Goal: Task Accomplishment & Management: Manage account settings

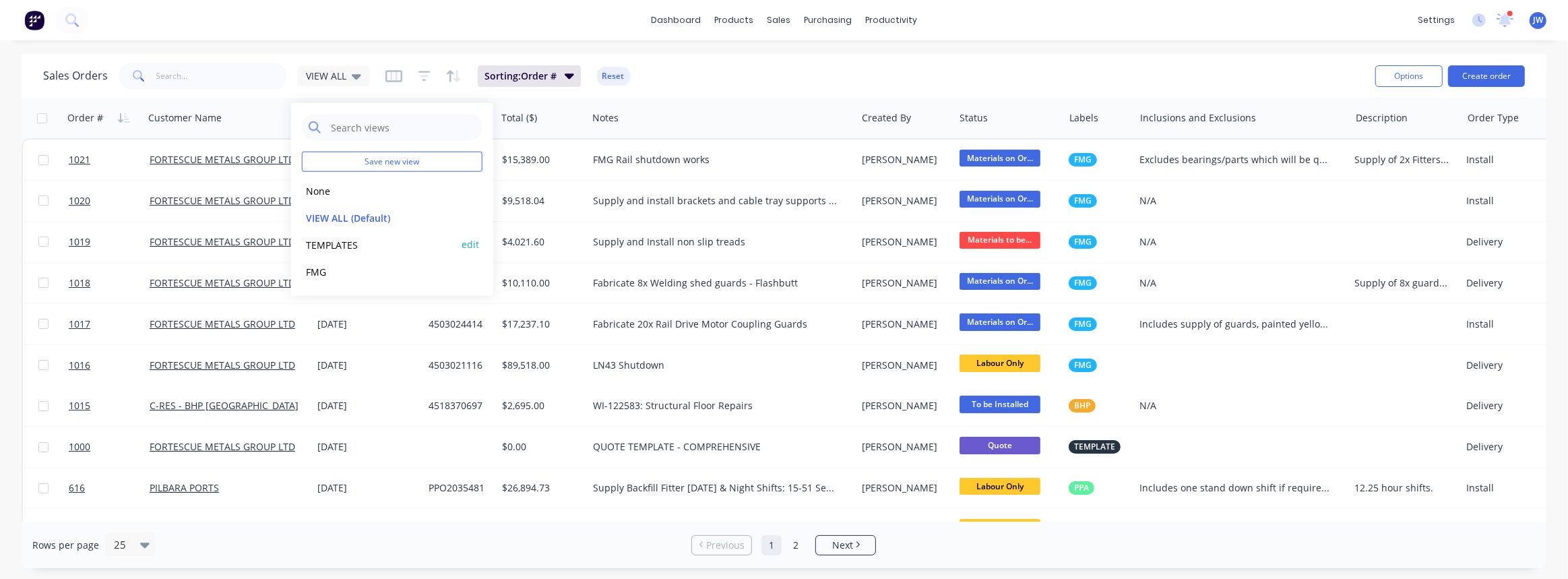
click at [339, 243] on button "TEMPLATES" at bounding box center [378, 244] width 154 height 16
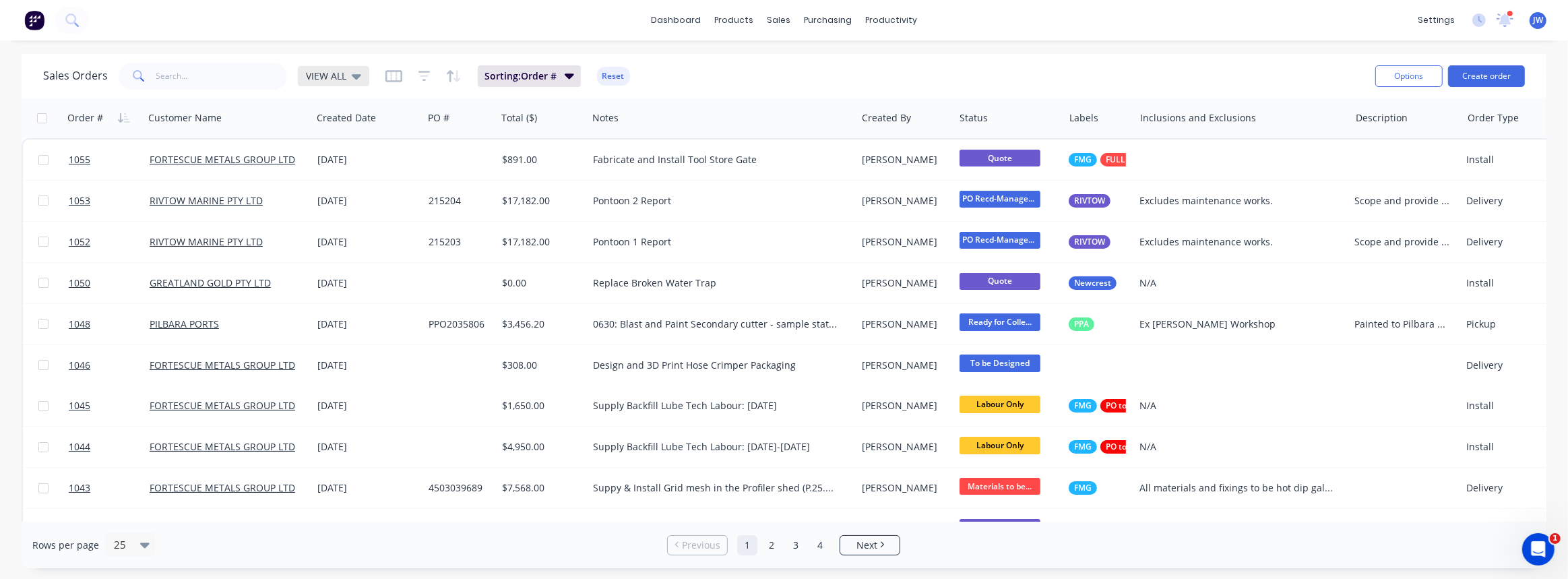
click at [360, 75] on div "VIEW ALL" at bounding box center [333, 77] width 71 height 21
click at [330, 273] on button "TEMPLATES" at bounding box center [378, 271] width 154 height 16
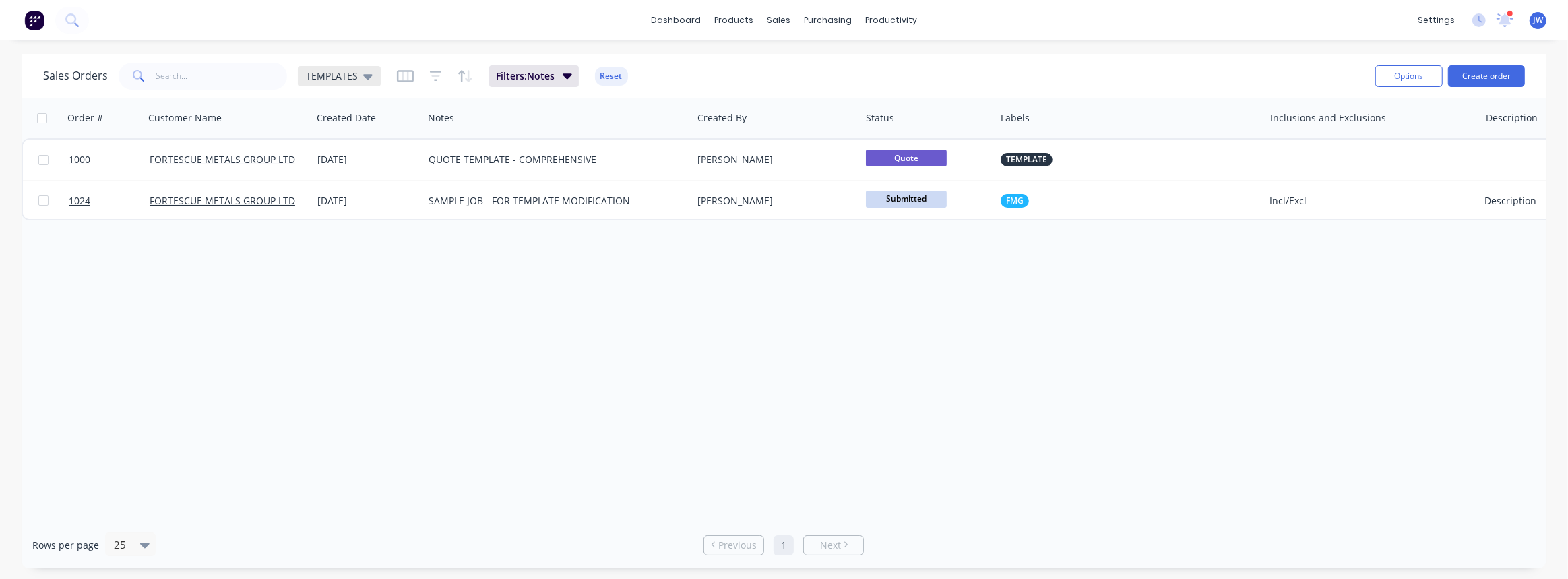
click at [368, 73] on icon at bounding box center [368, 76] width 10 height 15
click at [499, 413] on div "Order # Customer Name Created Date Notes Created By Status Labels Inclusions an…" at bounding box center [784, 310] width 1525 height 424
click at [344, 73] on span "TEMPLATES" at bounding box center [332, 75] width 52 height 14
click at [333, 216] on button "VIEW ALL (Default)" at bounding box center [378, 217] width 154 height 16
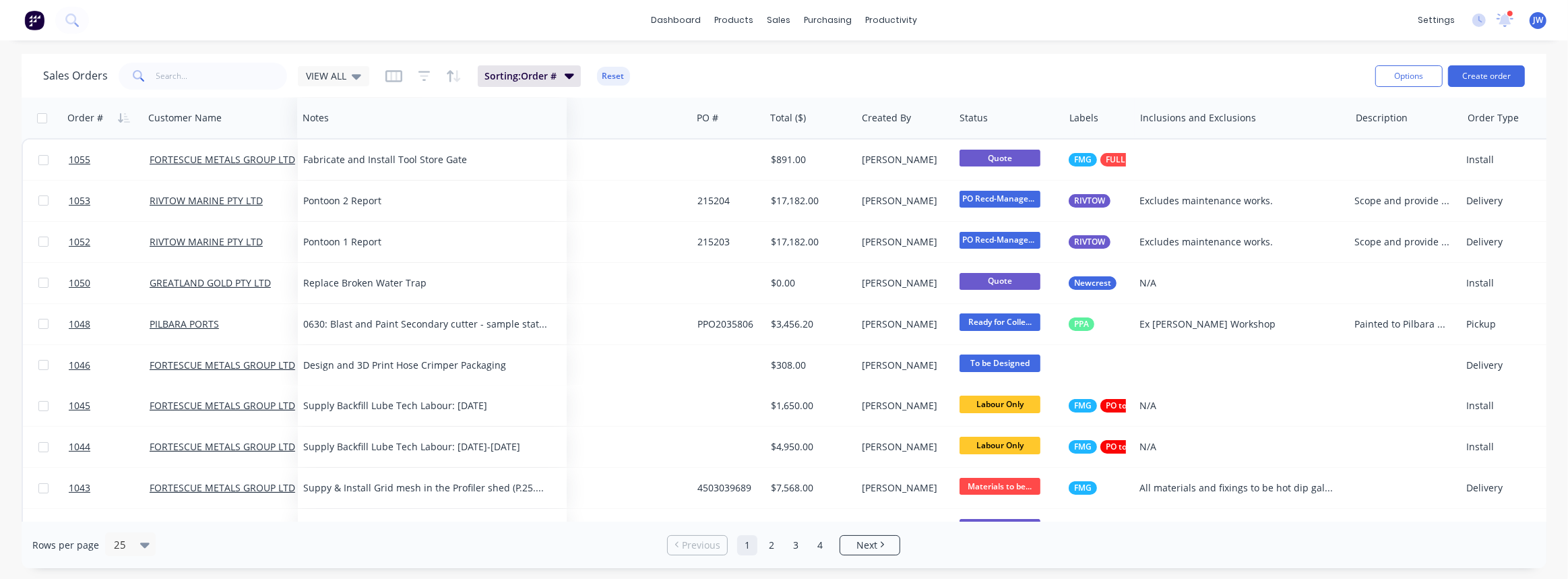
drag, startPoint x: 623, startPoint y: 121, endPoint x: 334, endPoint y: 133, distance: 289.2
click at [334, 133] on div "Notes" at bounding box center [432, 118] width 270 height 40
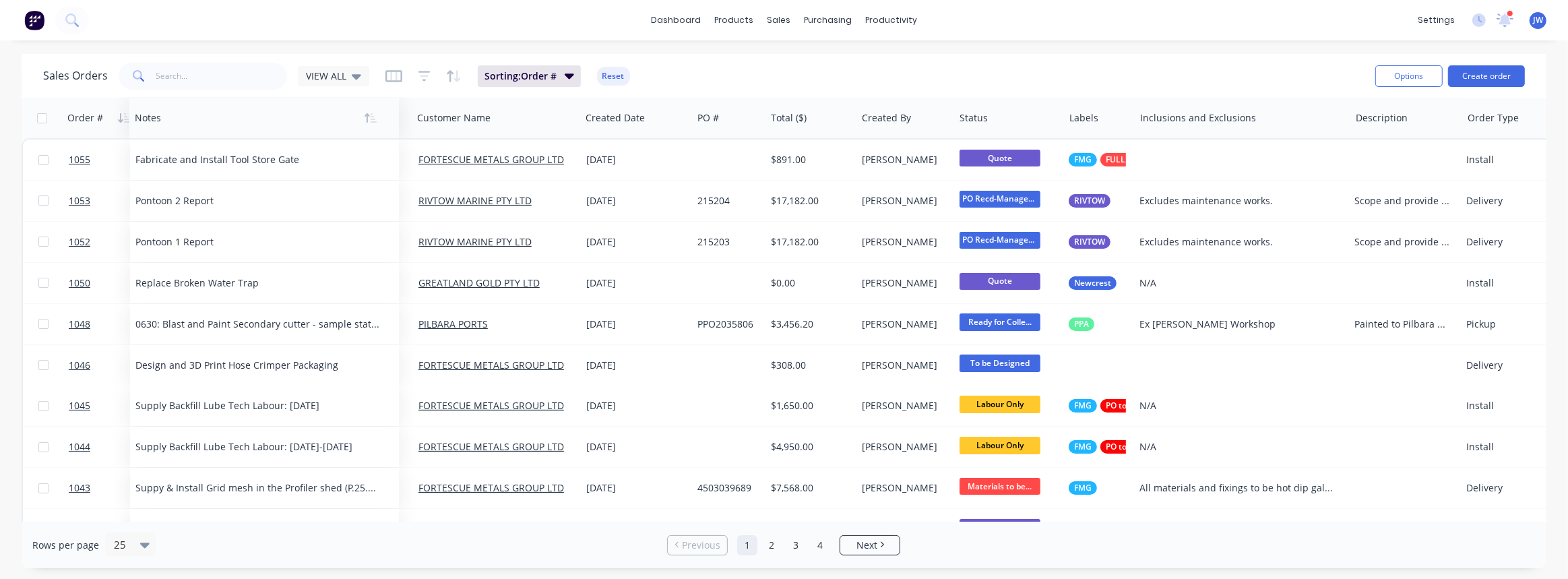
drag, startPoint x: 220, startPoint y: 107, endPoint x: 205, endPoint y: 117, distance: 18.0
click at [178, 105] on div at bounding box center [257, 118] width 246 height 27
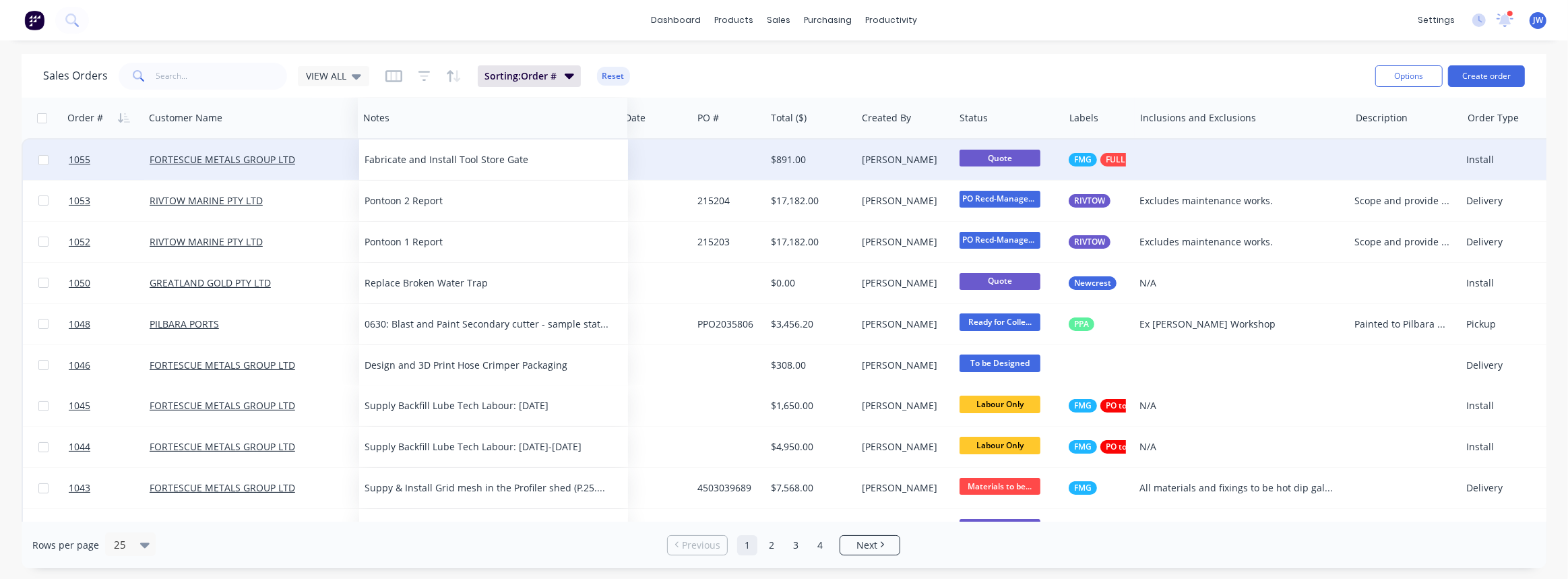
drag, startPoint x: 196, startPoint y: 118, endPoint x: 410, endPoint y: 144, distance: 215.6
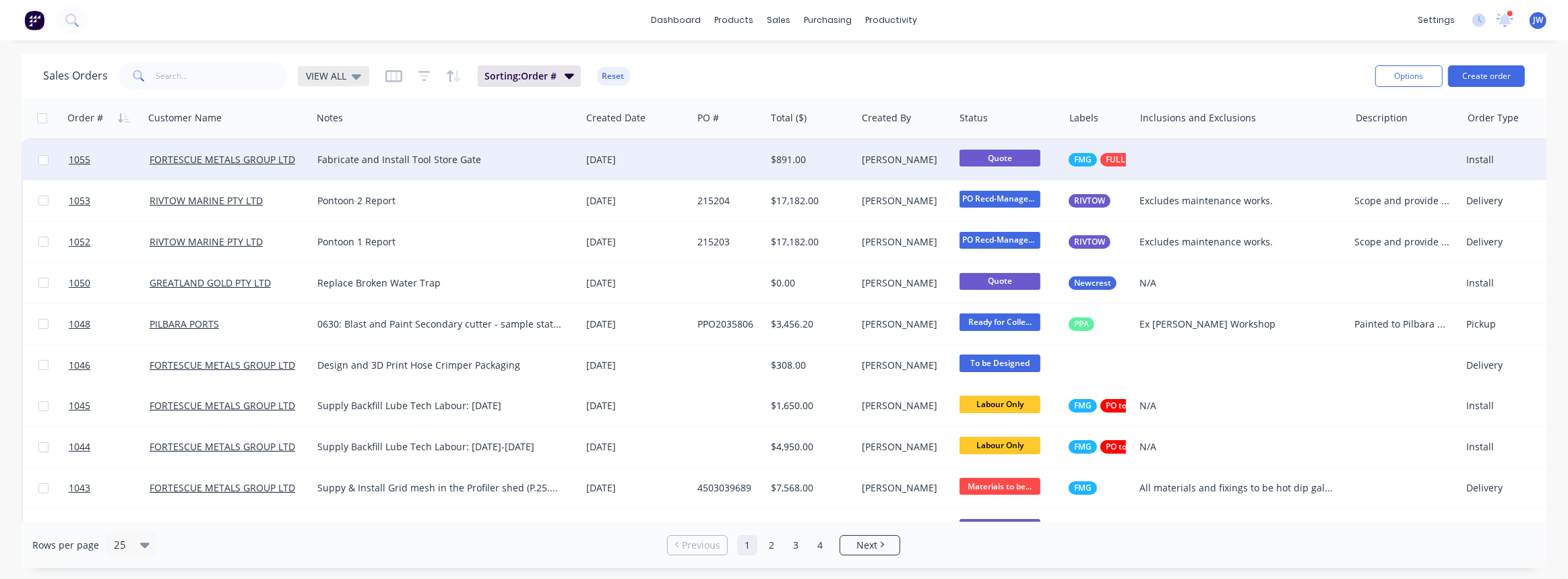
click at [355, 77] on icon at bounding box center [356, 77] width 10 height 5
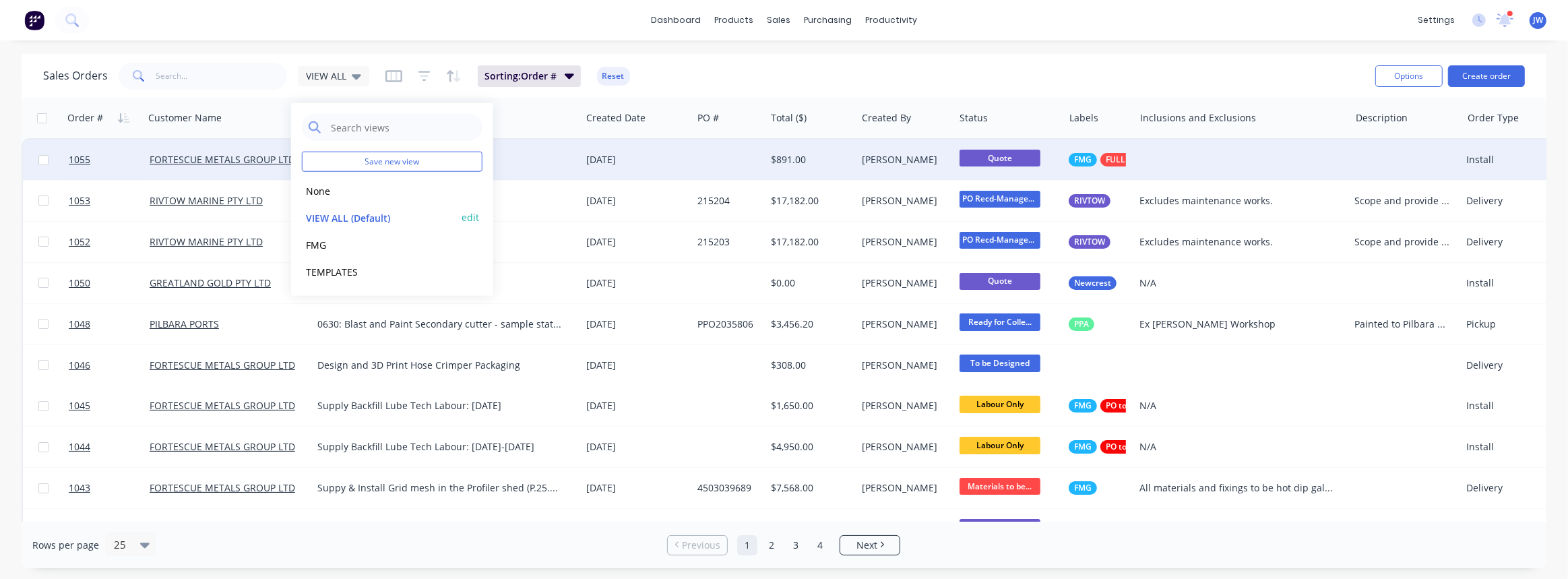
click at [469, 217] on button "edit" at bounding box center [471, 217] width 18 height 14
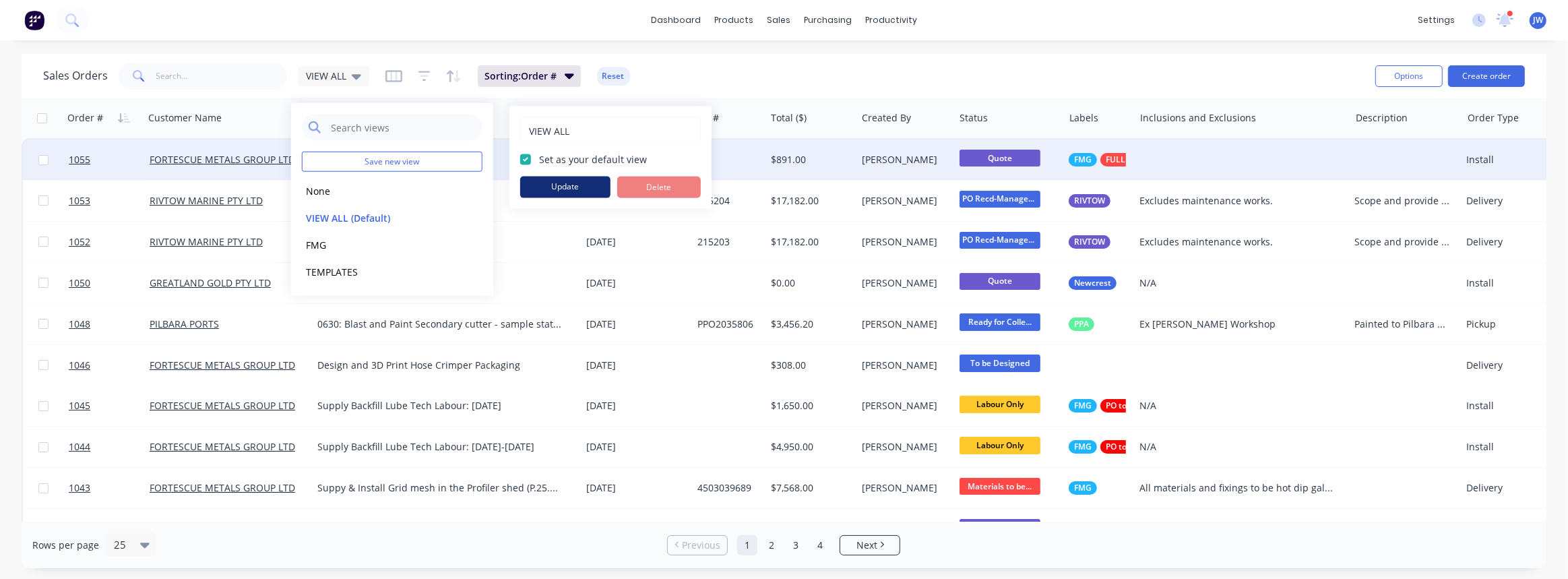
click at [564, 182] on button "Update" at bounding box center [565, 188] width 90 height 22
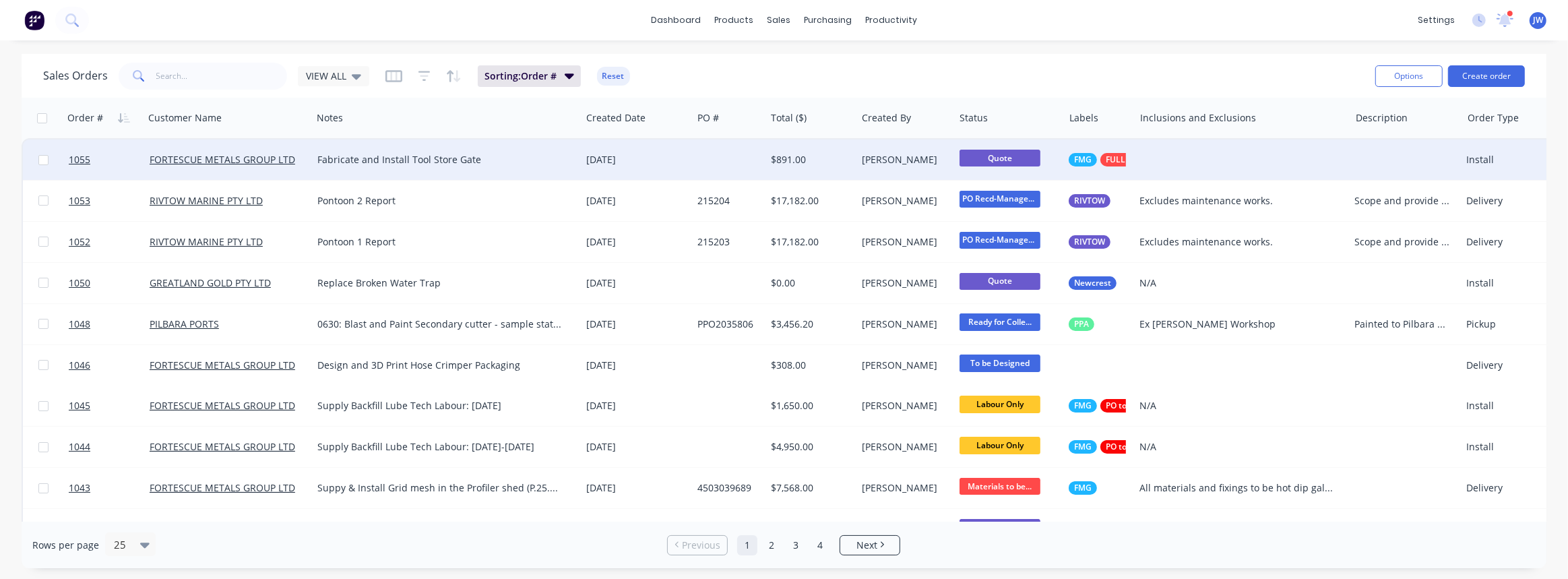
click at [893, 67] on div "[DEMOGRAPHIC_DATA] Orders VIEW ALL Sorting: Order # Reset" at bounding box center [703, 76] width 1321 height 33
click at [355, 70] on icon at bounding box center [356, 76] width 10 height 15
